Goal: Information Seeking & Learning: Learn about a topic

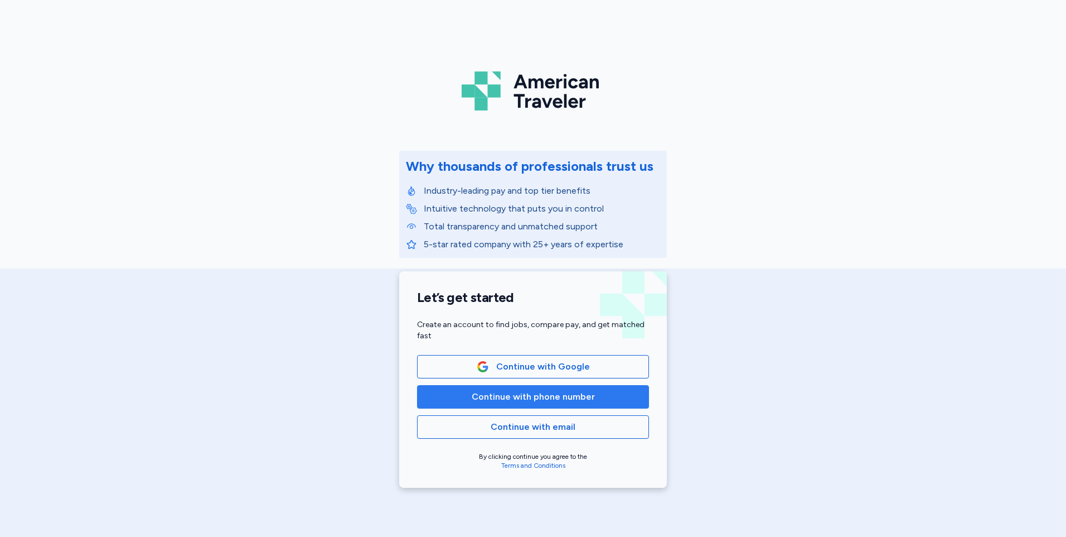
click at [518, 396] on span "Continue with phone number" at bounding box center [533, 396] width 123 height 13
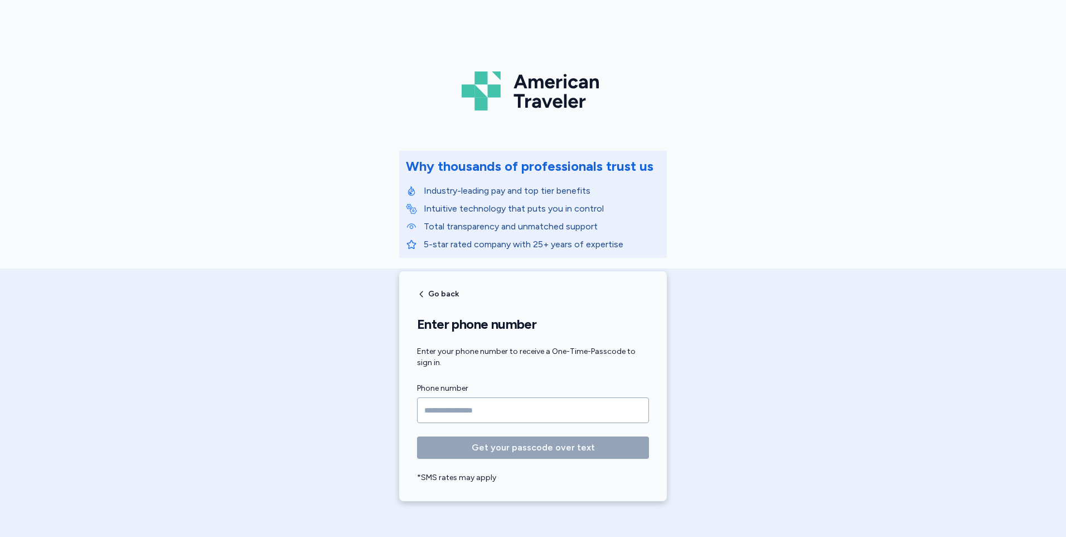
click at [511, 419] on input "Phone number" at bounding box center [533, 410] width 232 height 26
type input "**********"
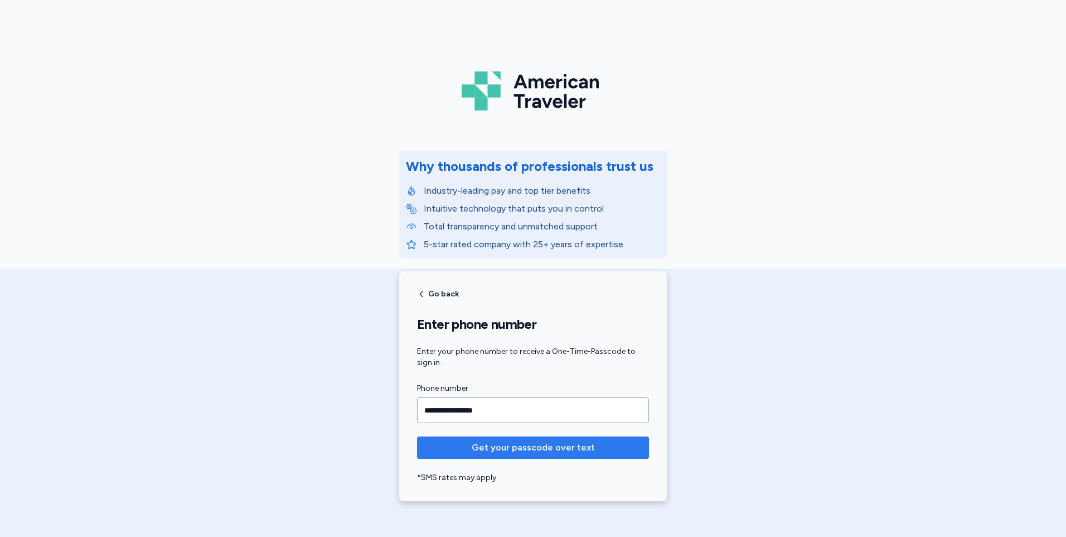
click at [495, 447] on span "Get your passcode over text" at bounding box center [533, 447] width 123 height 13
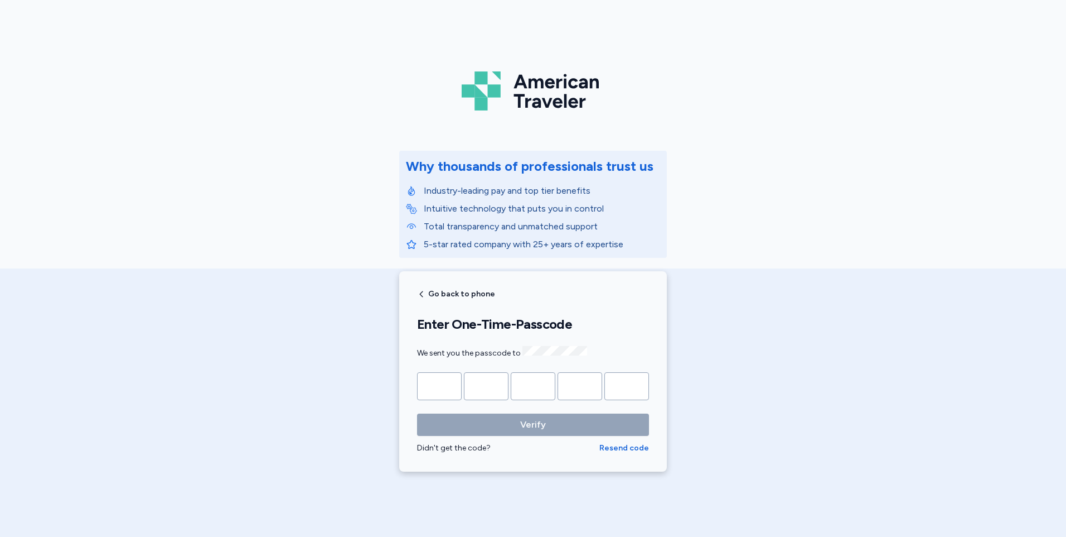
click at [429, 394] on input "Please enter OTP character 1" at bounding box center [439, 386] width 45 height 28
type input "*"
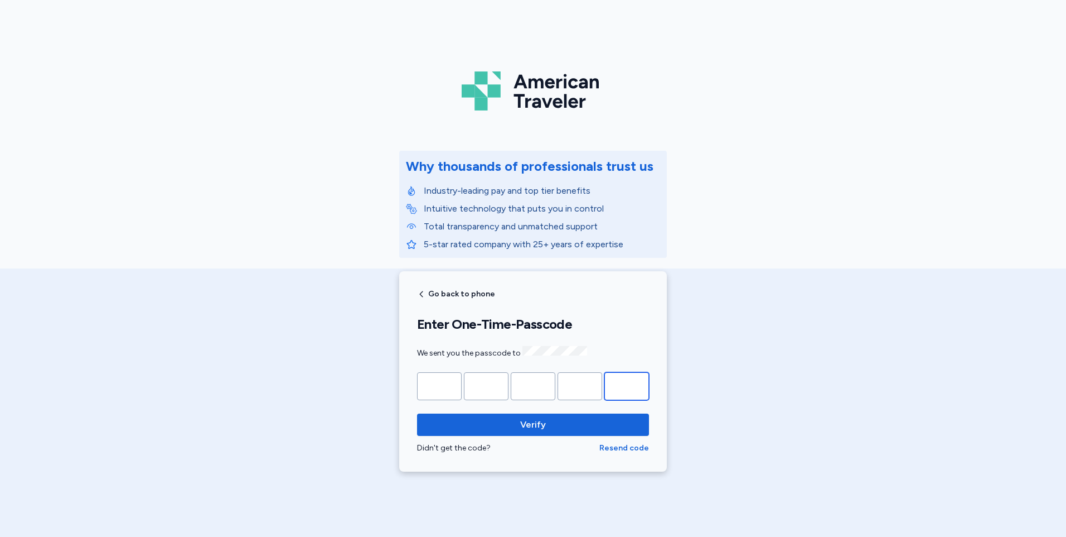
type input "*"
click at [417, 413] on button "Verify" at bounding box center [533, 424] width 232 height 22
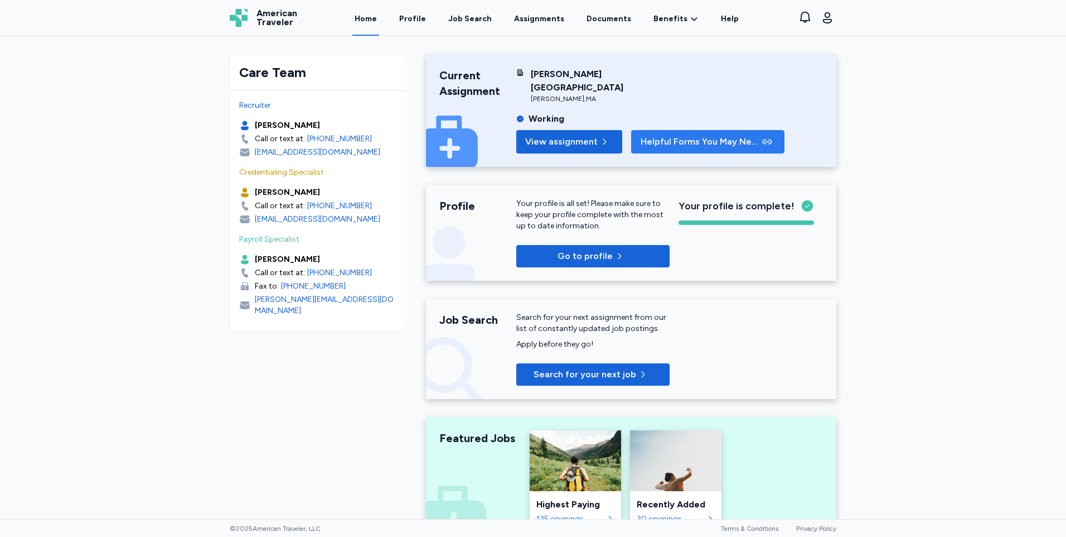
click at [712, 135] on span "Helpful Forms You May Need" at bounding box center [700, 141] width 119 height 13
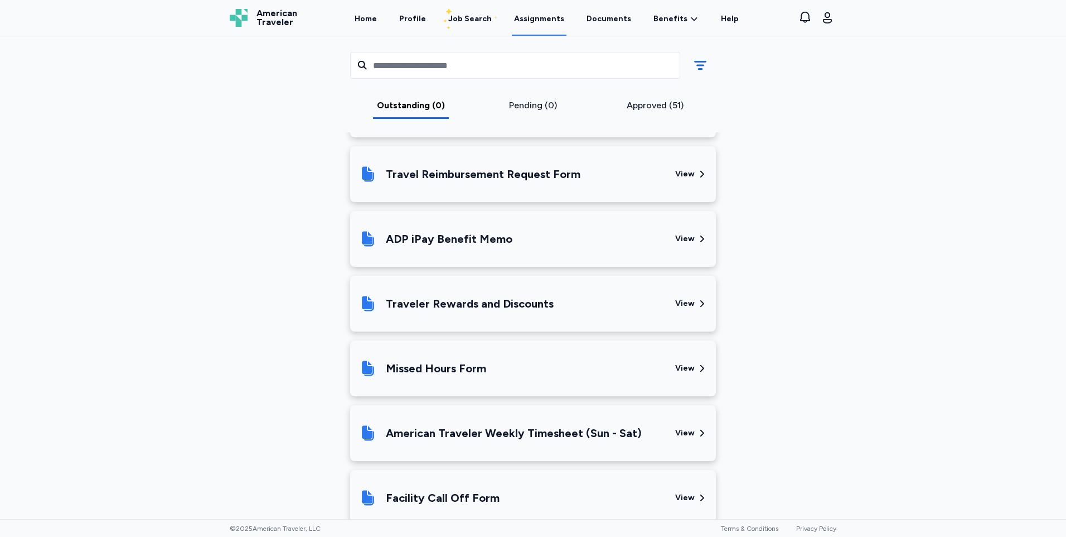
scroll to position [356, 0]
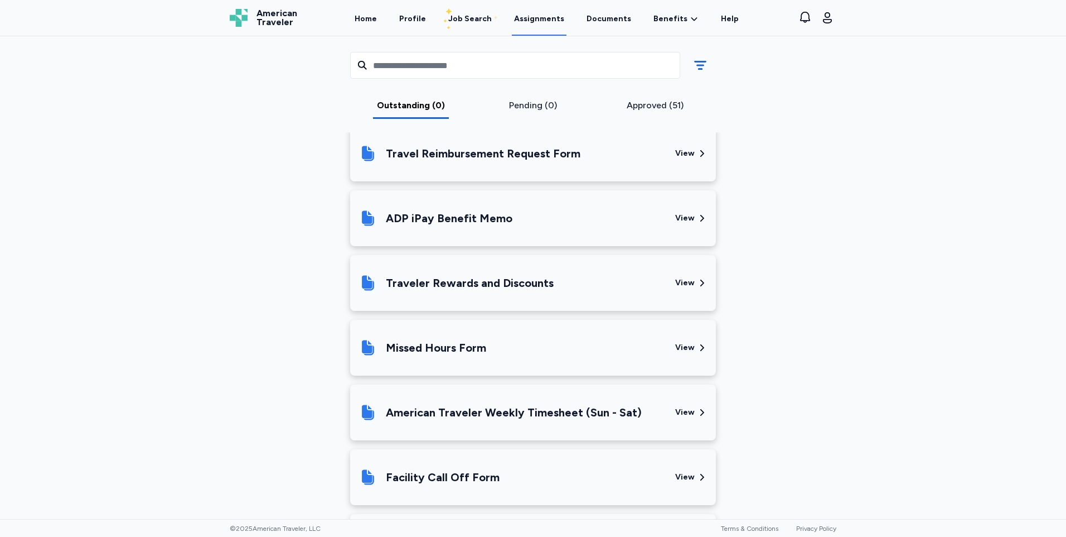
click at [518, 407] on div "American Traveler Weekly Timesheet (Sun - Sat)" at bounding box center [514, 412] width 256 height 16
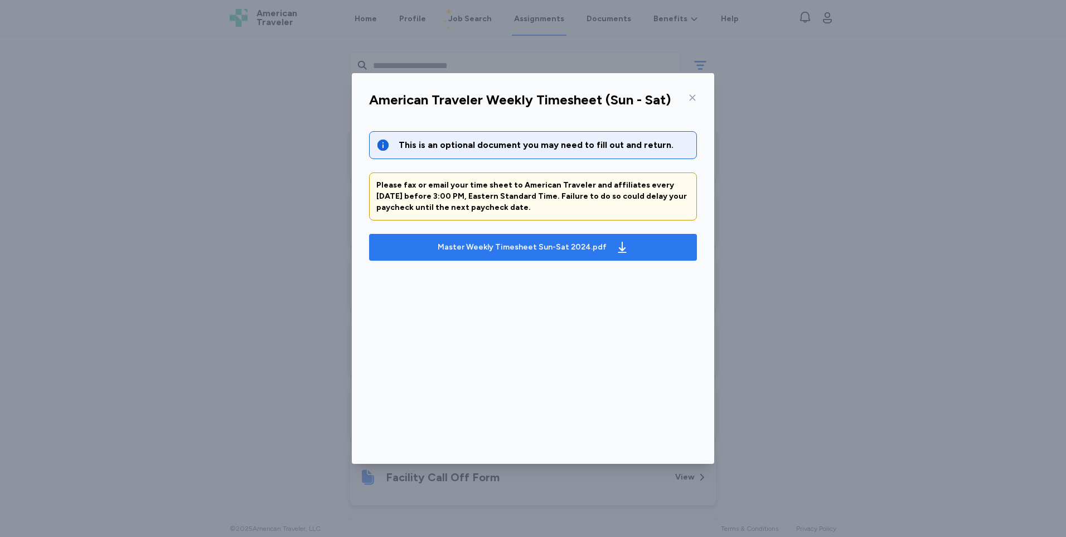
click at [506, 252] on div "Master Weekly Timesheet Sun-Sat 2024.pdf" at bounding box center [522, 246] width 169 height 11
click at [866, 137] on div "American Traveler Weekly Timesheet (Sun - Sat) This is an optional document you…" at bounding box center [533, 268] width 1066 height 537
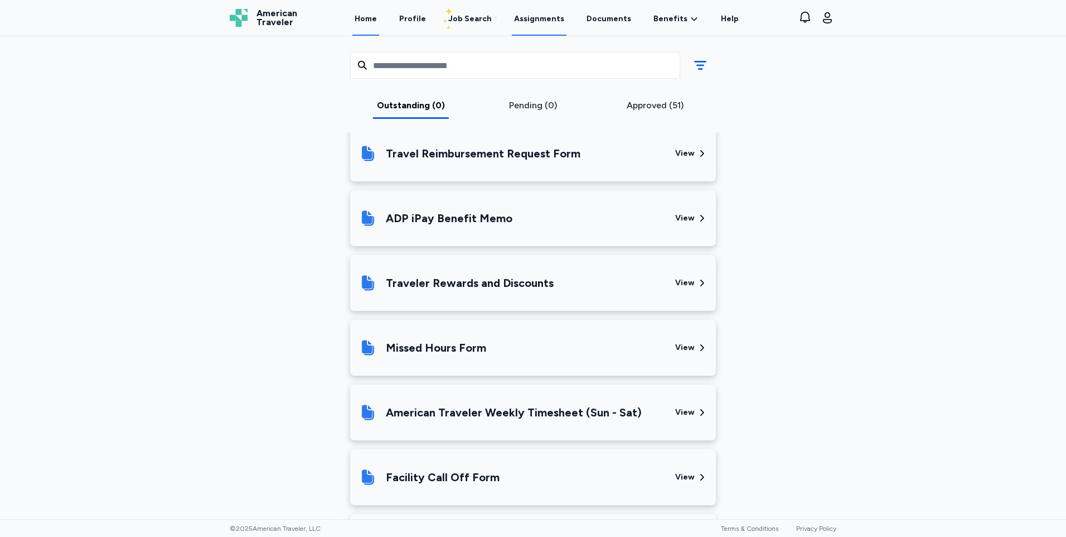
click at [379, 25] on link "Home" at bounding box center [365, 18] width 27 height 35
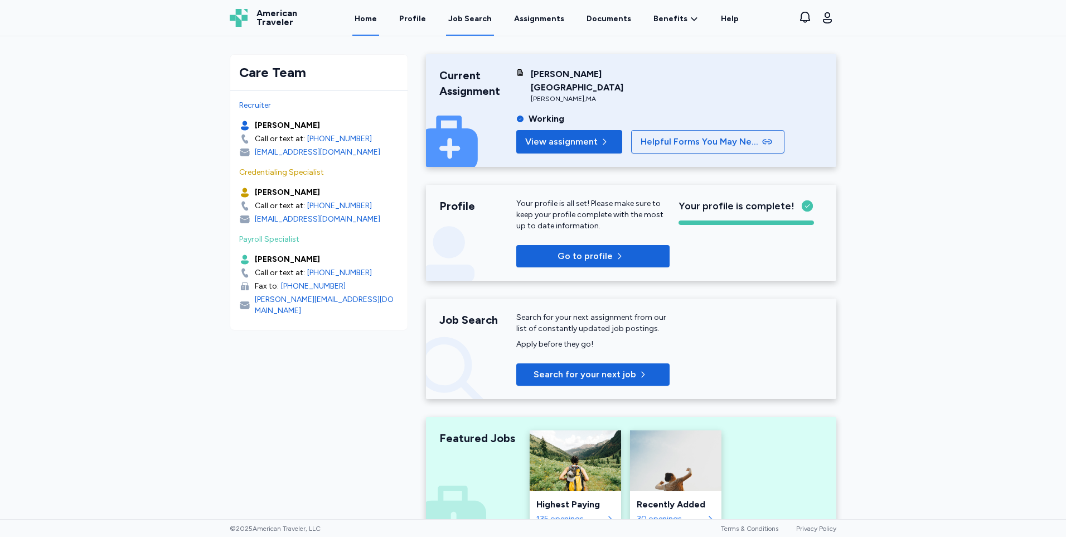
click at [484, 20] on div "Job Search" at bounding box center [470, 18] width 44 height 11
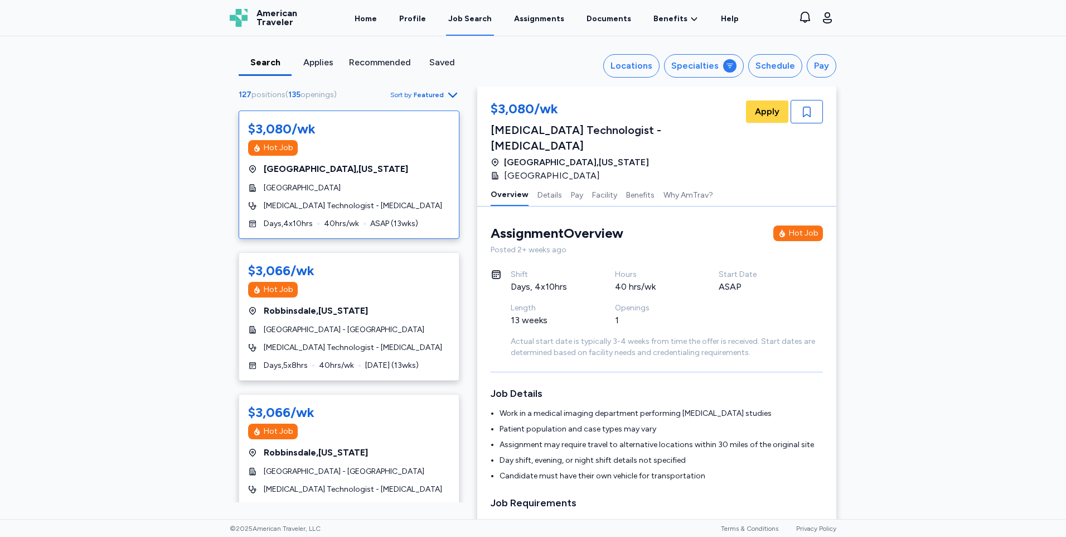
click at [424, 90] on span "Featured" at bounding box center [429, 94] width 30 height 9
click at [407, 139] on div "Highest Pay" at bounding box center [389, 144] width 134 height 22
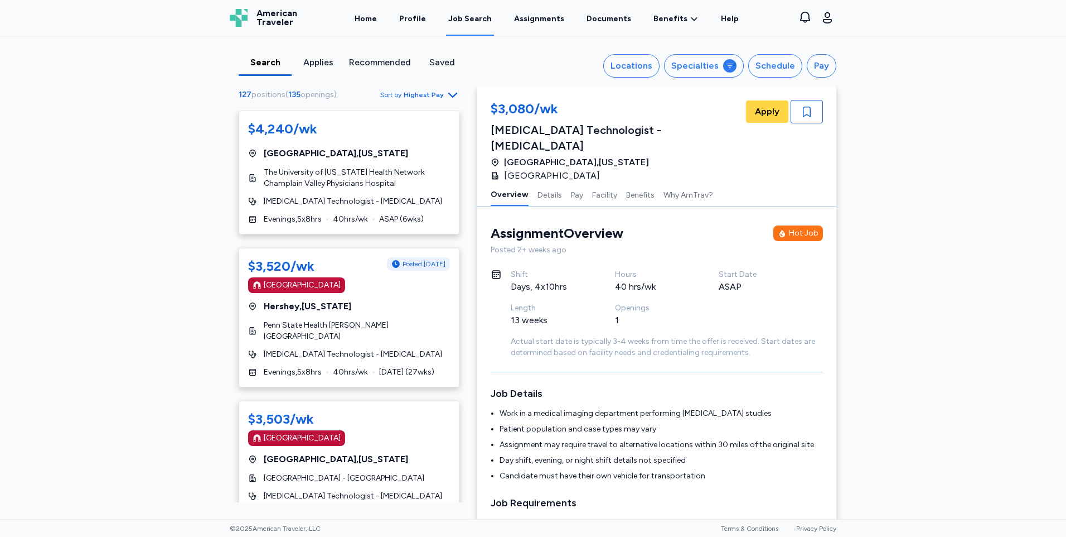
click at [107, 175] on div "Search Applies Recommended Saved Locations Specialties Schedule Pay 127 positio…" at bounding box center [533, 277] width 1066 height 482
click at [649, 68] on div "Locations" at bounding box center [632, 65] width 42 height 13
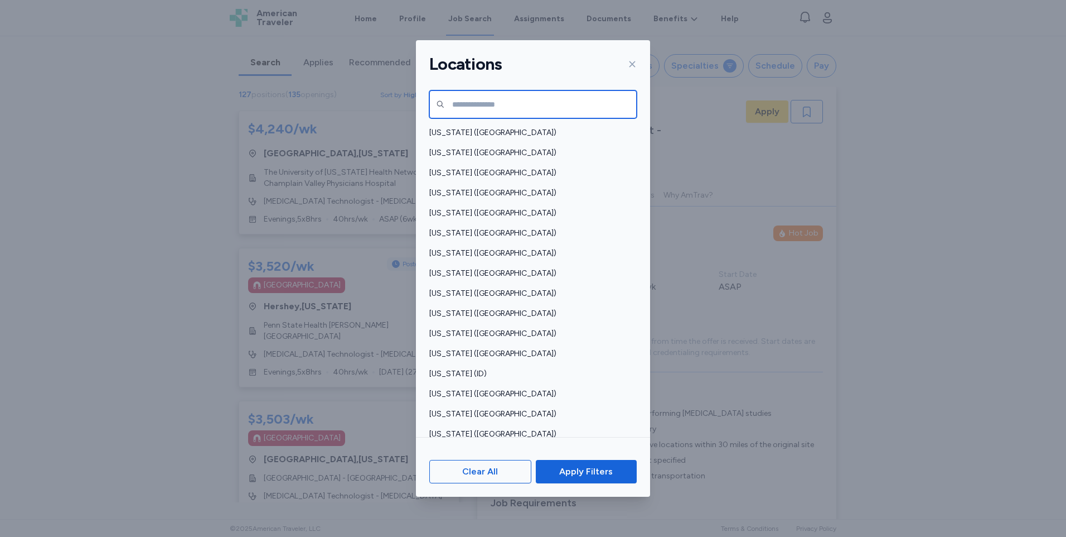
click at [554, 105] on input "text" at bounding box center [532, 104] width 207 height 28
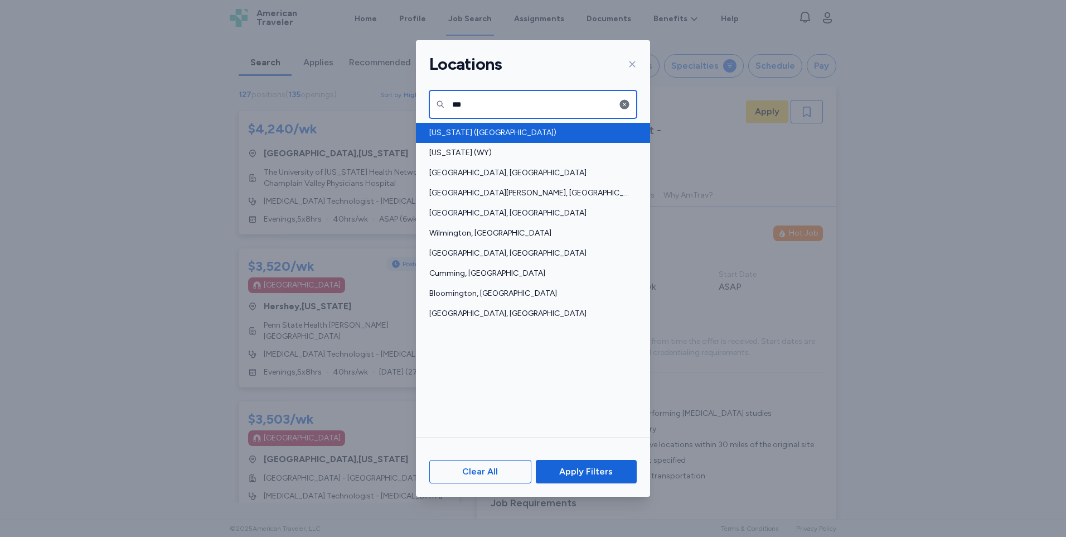
type input "***"
click at [542, 134] on span "[US_STATE] ([GEOGRAPHIC_DATA])" at bounding box center [529, 132] width 201 height 11
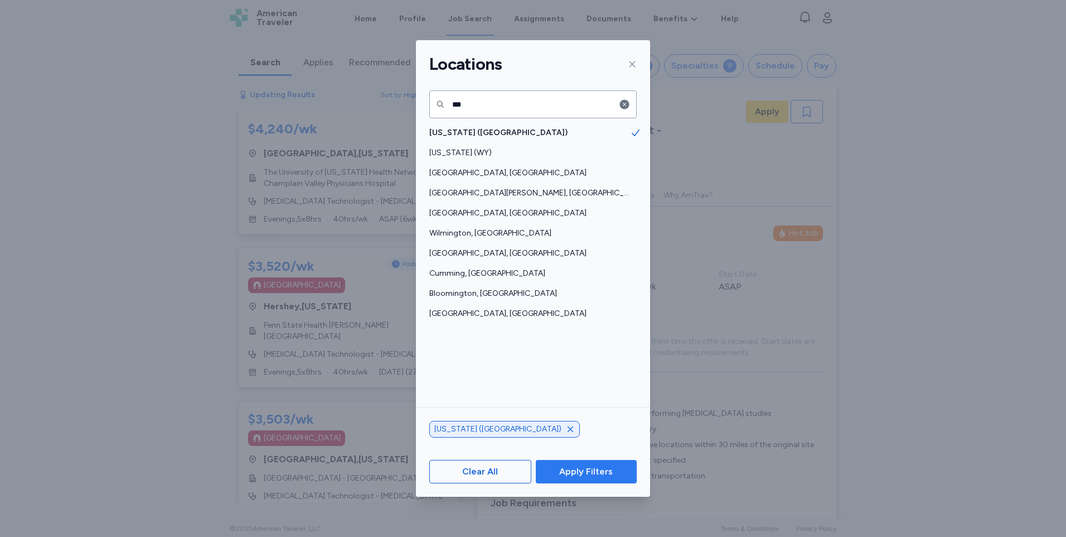
click at [570, 473] on span "Apply Filters" at bounding box center [586, 471] width 54 height 13
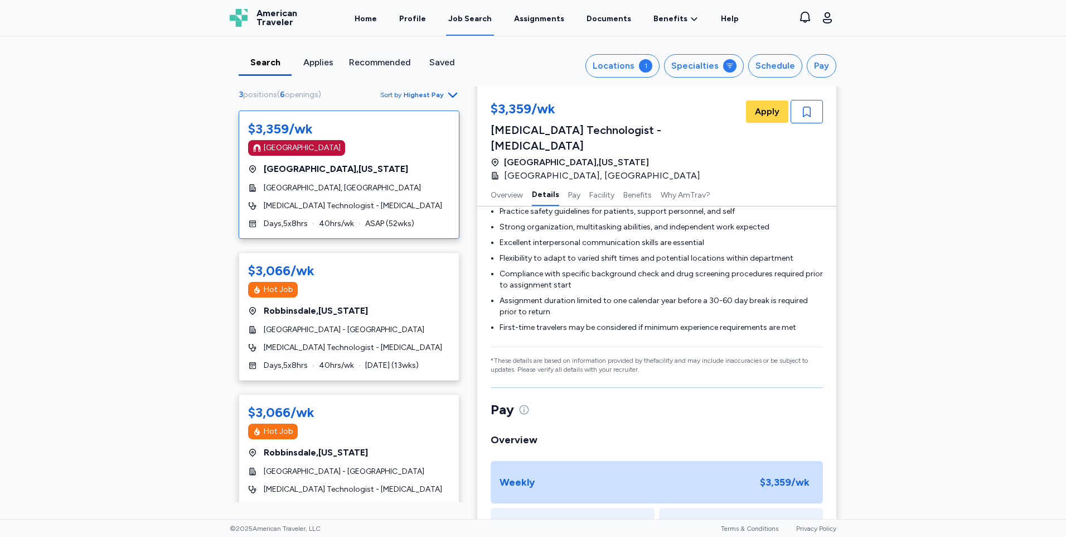
scroll to position [33, 0]
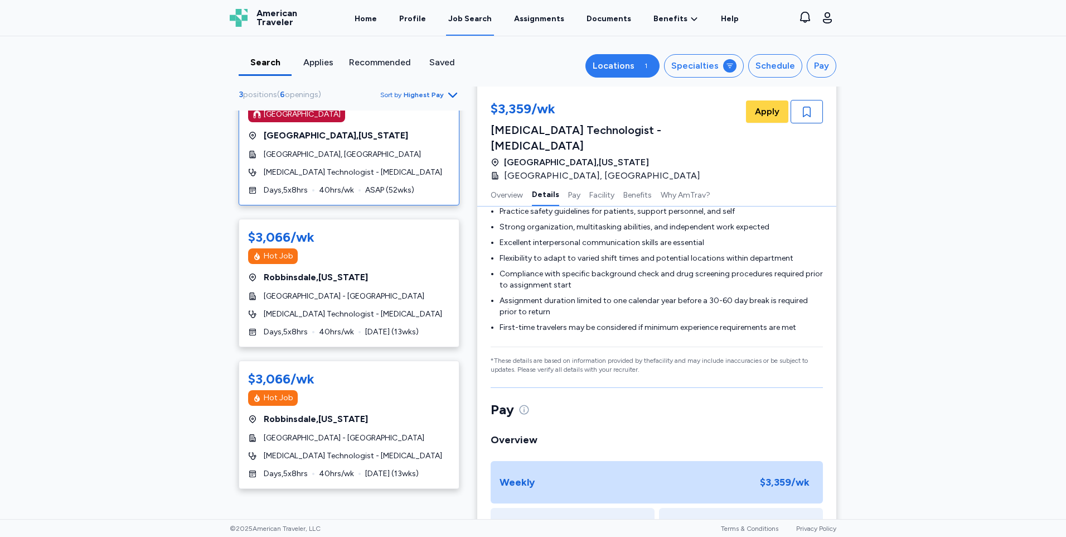
click at [630, 66] on div "Locations" at bounding box center [614, 65] width 42 height 13
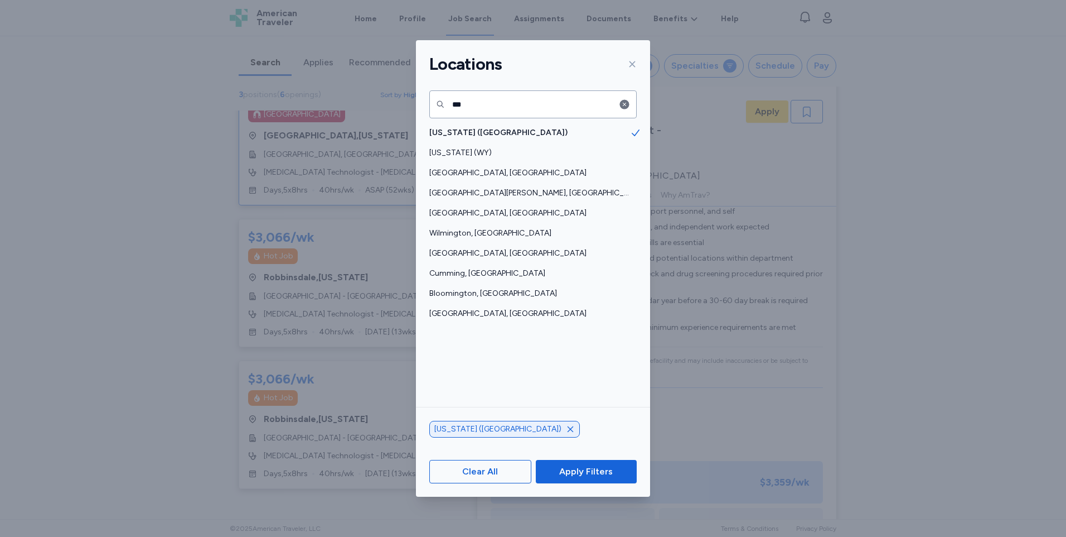
click at [566, 429] on icon "button" at bounding box center [570, 428] width 9 height 9
click at [564, 472] on span "Apply Filters" at bounding box center [586, 471] width 54 height 13
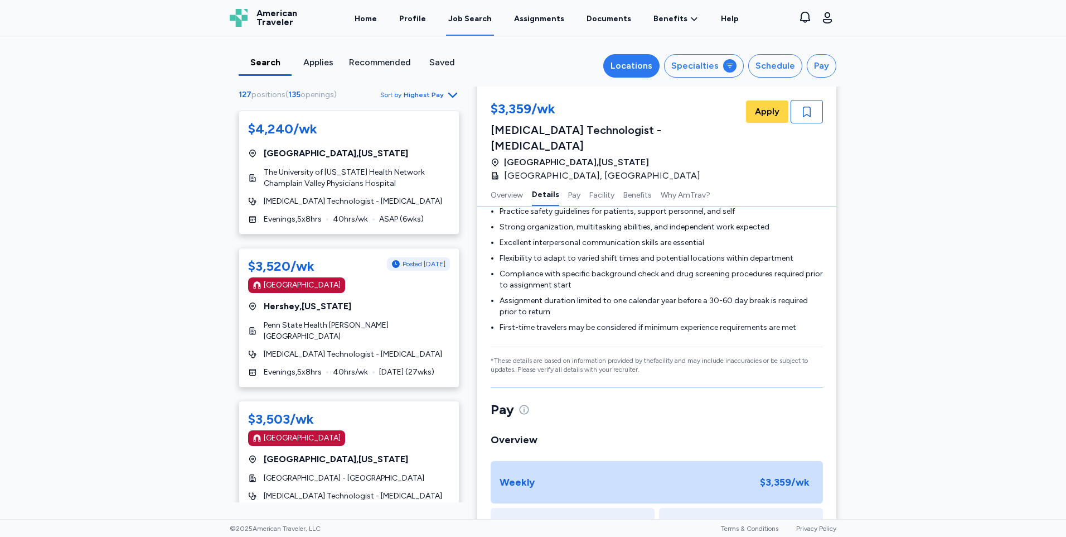
click at [637, 72] on div "Locations" at bounding box center [632, 65] width 42 height 13
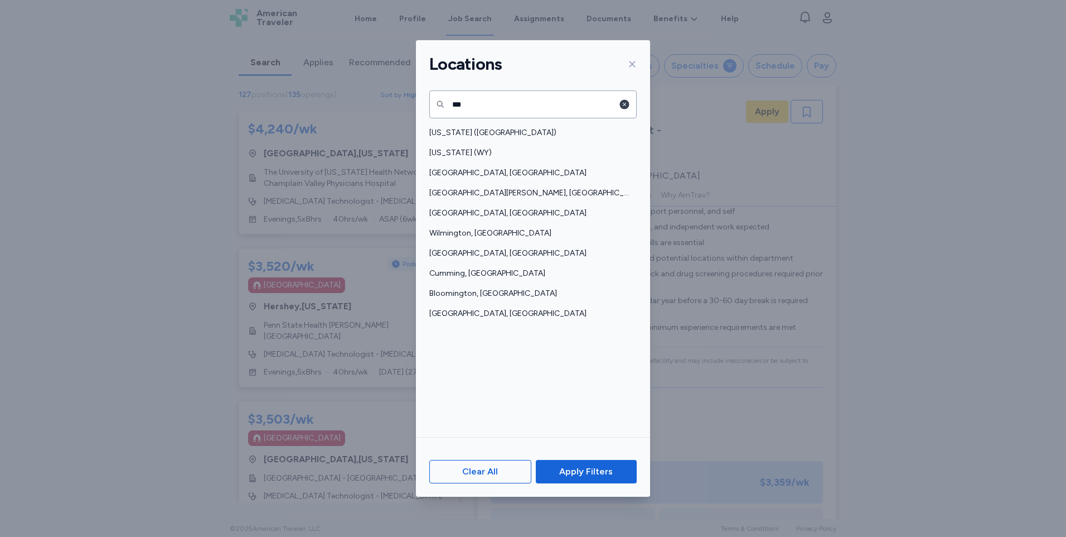
click at [629, 104] on icon "button" at bounding box center [624, 103] width 9 height 9
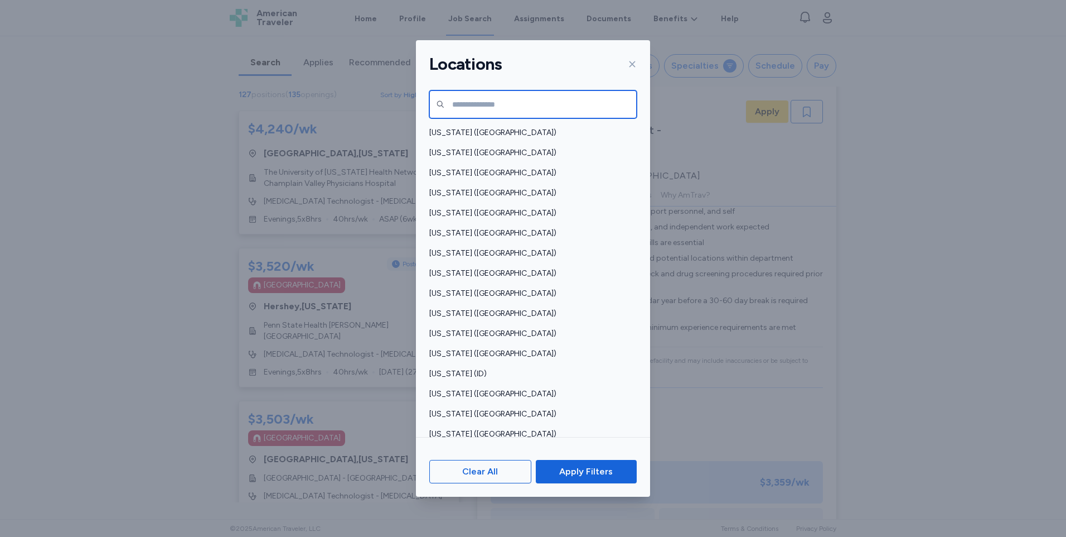
click at [586, 105] on input "text" at bounding box center [532, 104] width 207 height 28
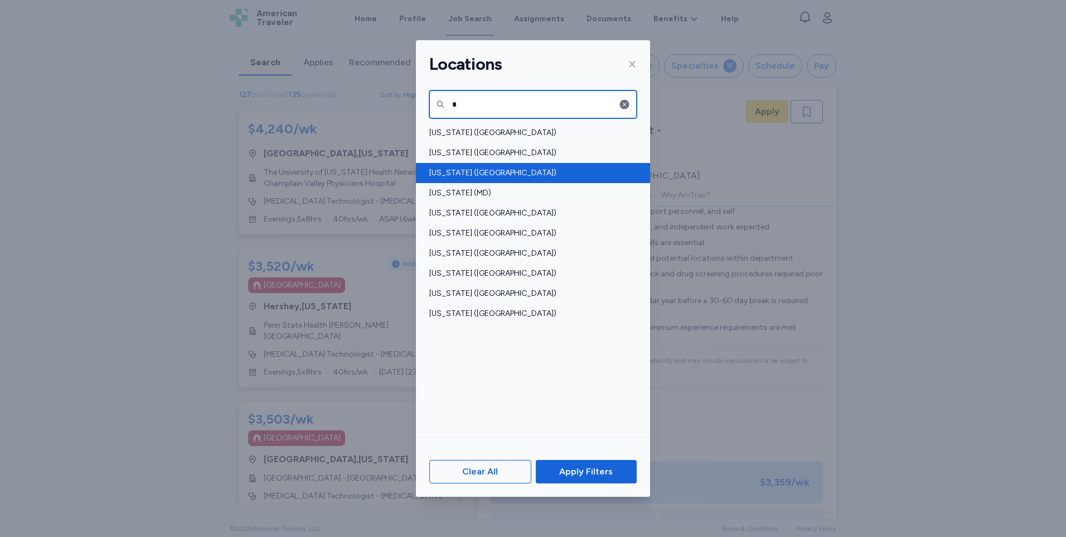
type input "*"
click at [461, 170] on span "[US_STATE] ([GEOGRAPHIC_DATA])" at bounding box center [529, 172] width 201 height 11
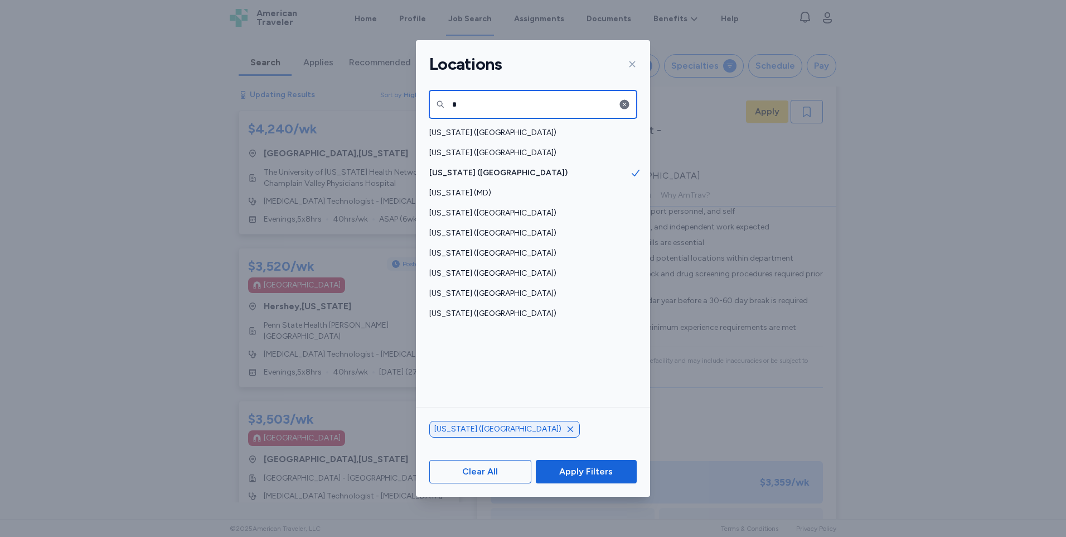
click at [486, 105] on input "*" at bounding box center [532, 104] width 207 height 28
click at [486, 104] on input "*" at bounding box center [532, 104] width 207 height 28
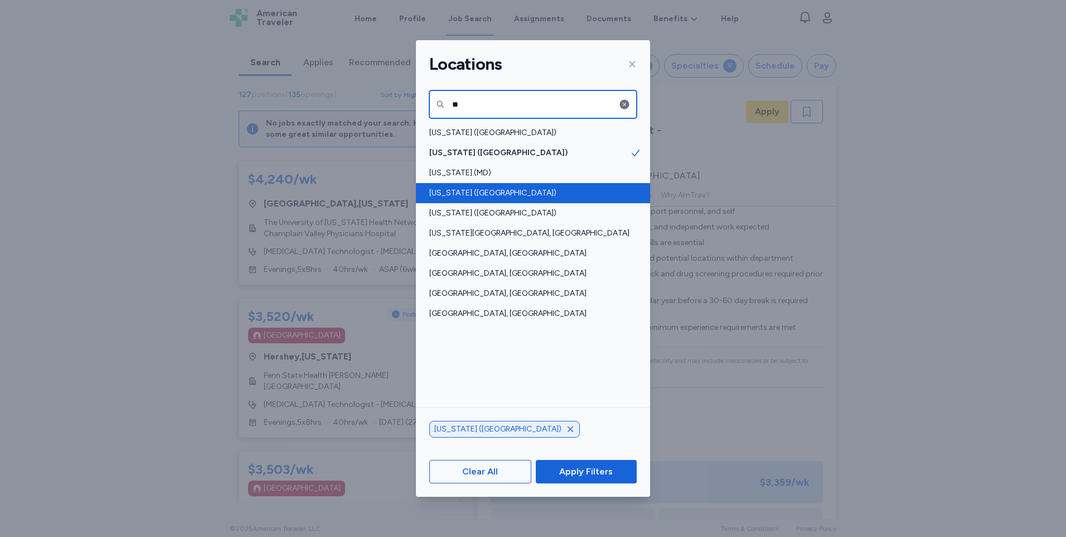
type input "**"
click at [492, 191] on span "[US_STATE] ([GEOGRAPHIC_DATA])" at bounding box center [529, 192] width 201 height 11
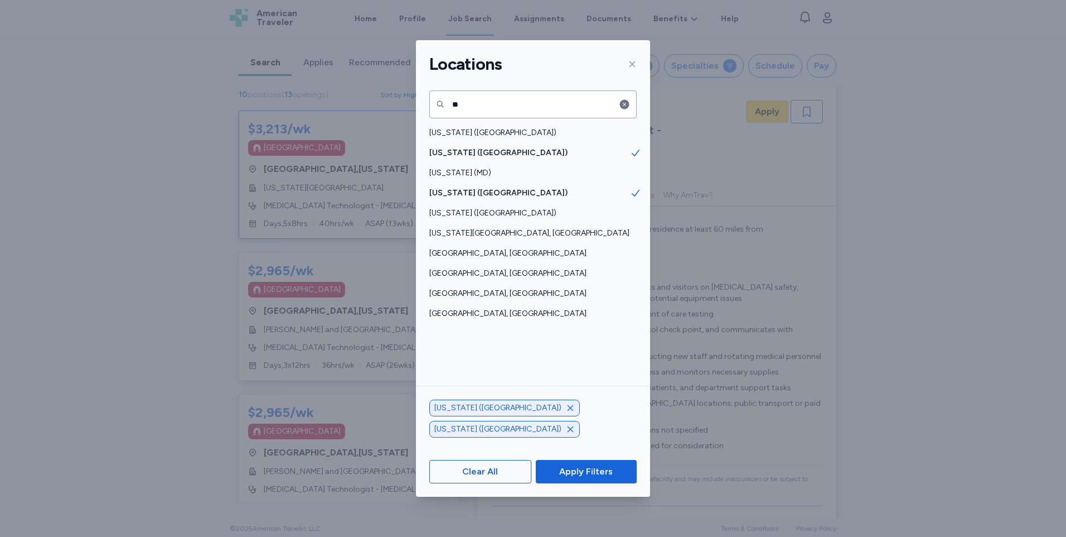
scroll to position [1, 0]
click at [629, 103] on icon "button" at bounding box center [624, 103] width 9 height 9
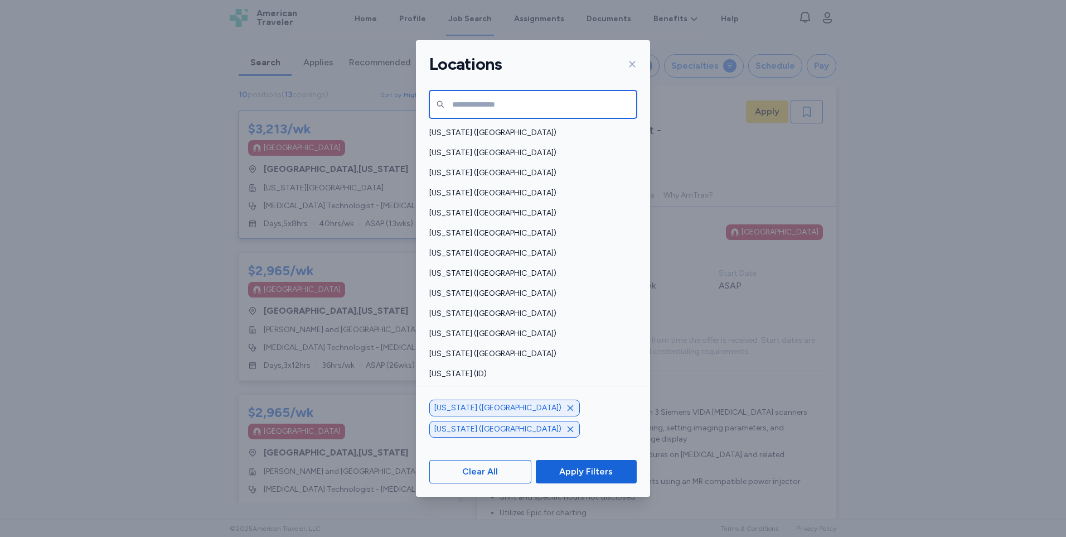
click at [552, 104] on input "text" at bounding box center [532, 104] width 207 height 28
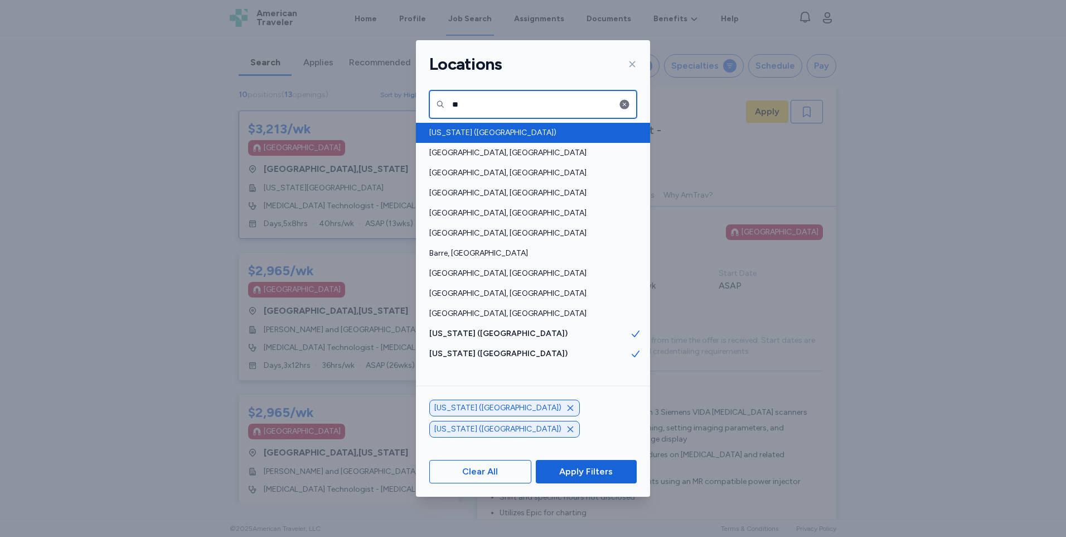
type input "**"
click at [525, 131] on span "[US_STATE] ([GEOGRAPHIC_DATA])" at bounding box center [529, 132] width 201 height 11
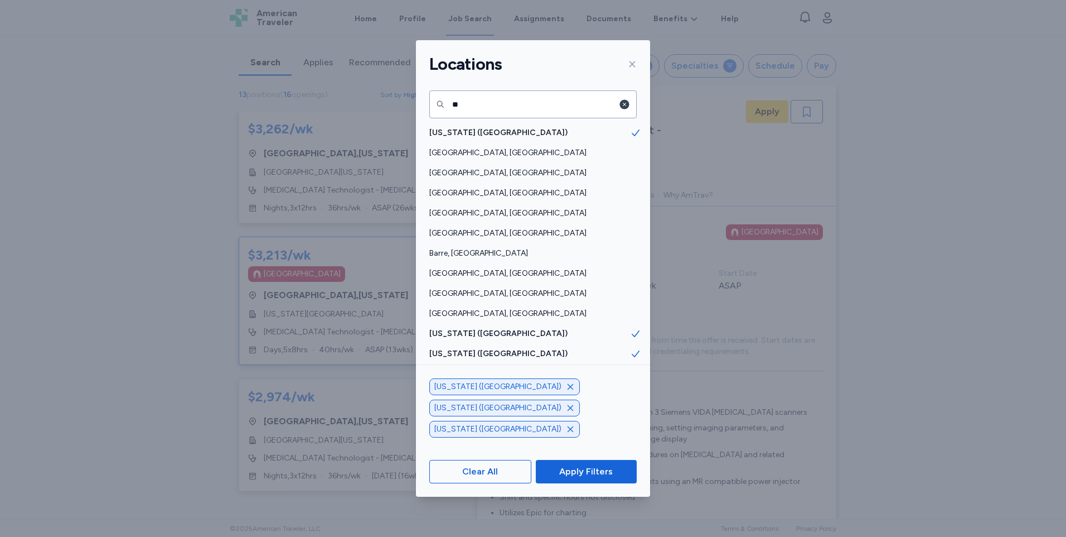
click at [622, 100] on icon "button" at bounding box center [624, 103] width 9 height 9
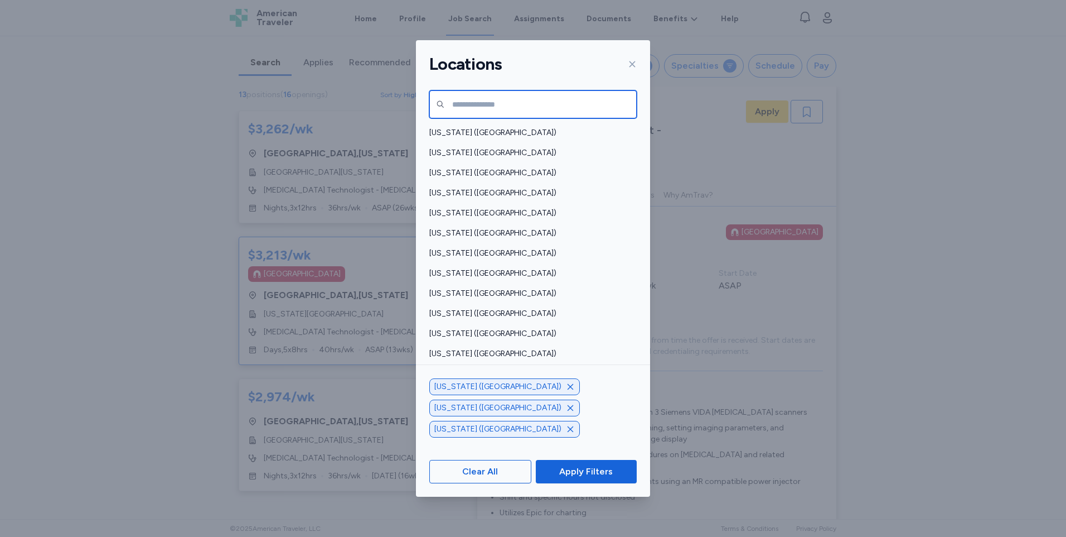
click at [570, 106] on input "text" at bounding box center [532, 104] width 207 height 28
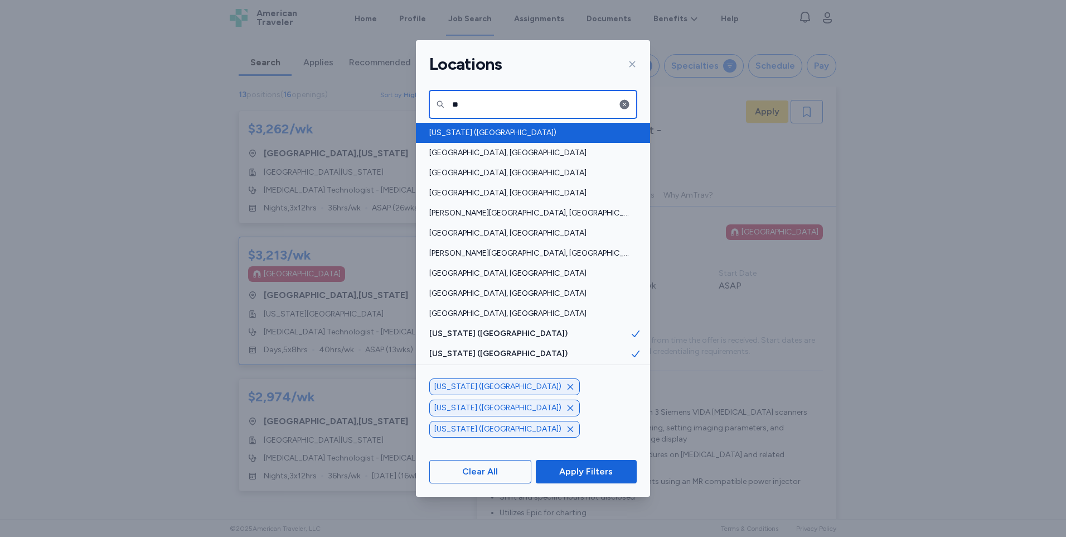
type input "**"
click at [551, 134] on span "[US_STATE] ([GEOGRAPHIC_DATA])" at bounding box center [529, 132] width 201 height 11
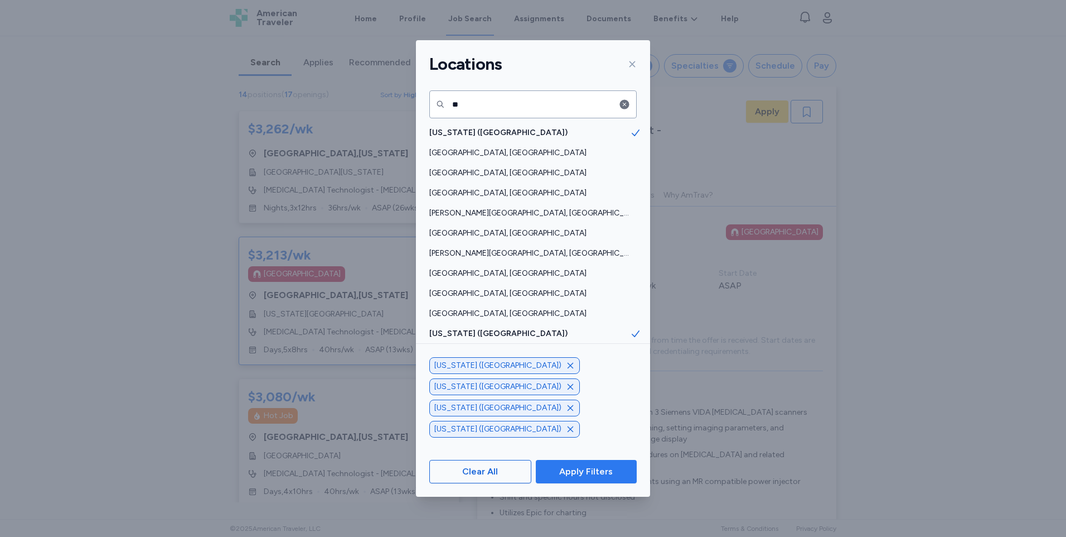
click at [600, 472] on span "Apply Filters" at bounding box center [586, 471] width 54 height 13
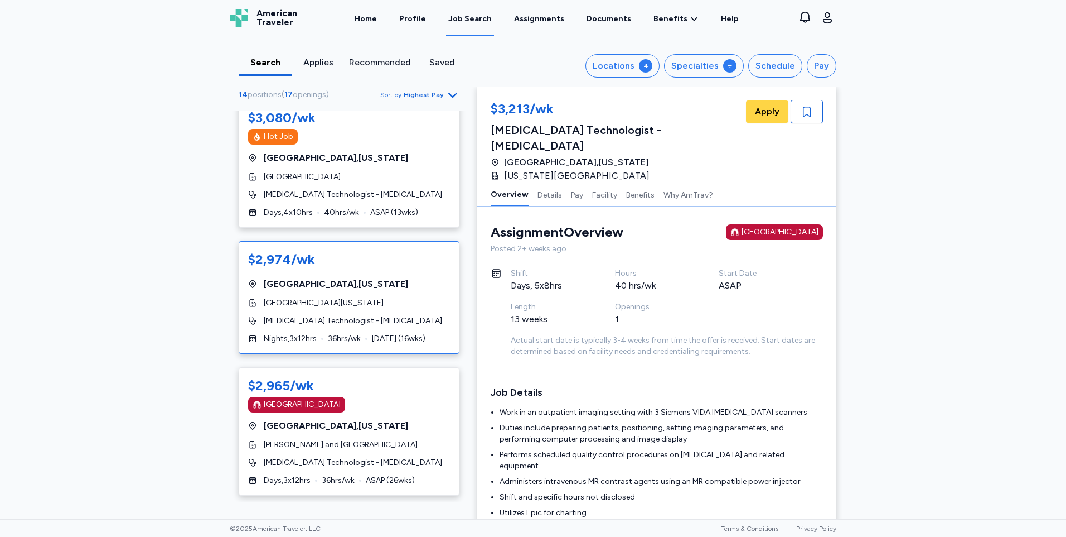
scroll to position [390, 0]
